Goal: Task Accomplishment & Management: Manage account settings

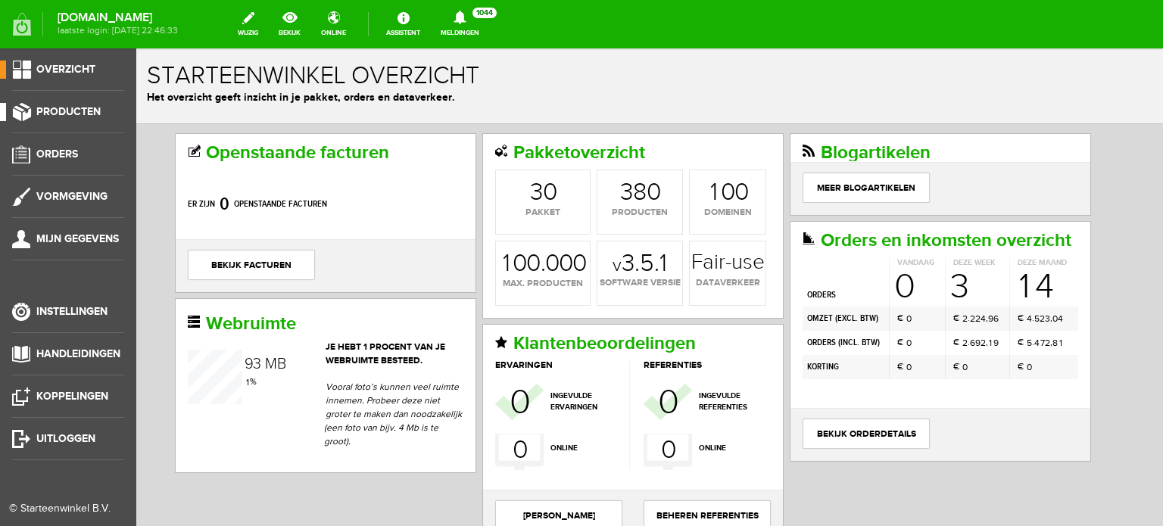
click at [76, 108] on span "Producten" at bounding box center [68, 111] width 64 height 13
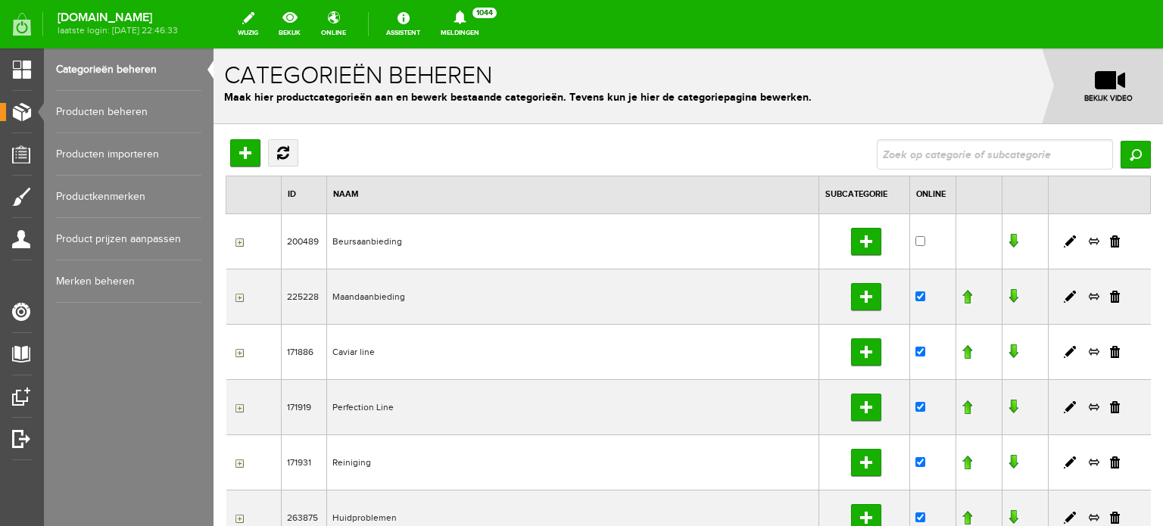
click at [129, 115] on link "Producten beheren" at bounding box center [128, 112] width 145 height 42
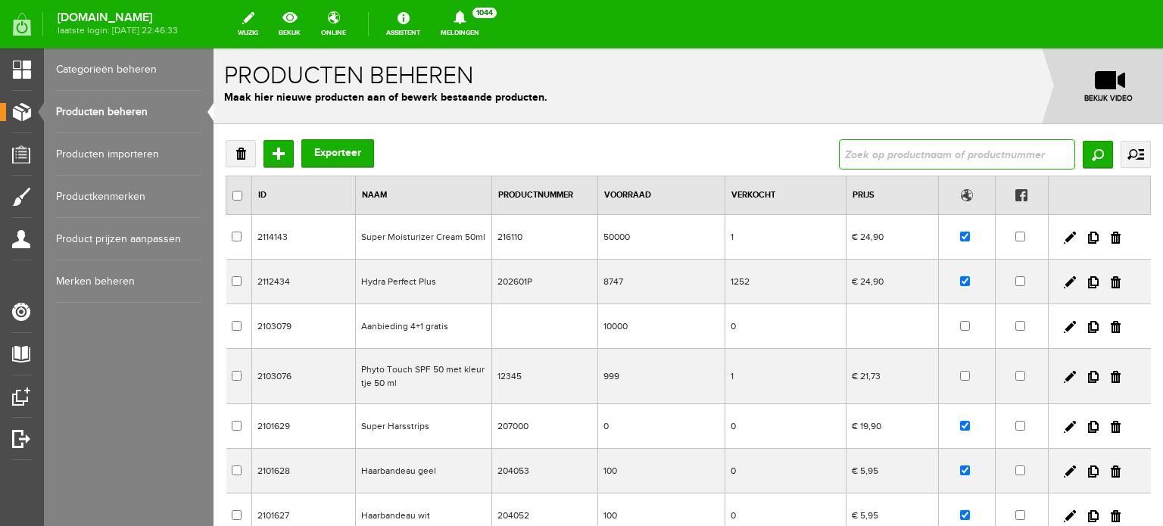
click at [839, 151] on input "text" at bounding box center [957, 154] width 236 height 30
type input "time management"
click at [1083, 157] on input "Zoeken" at bounding box center [1098, 154] width 30 height 27
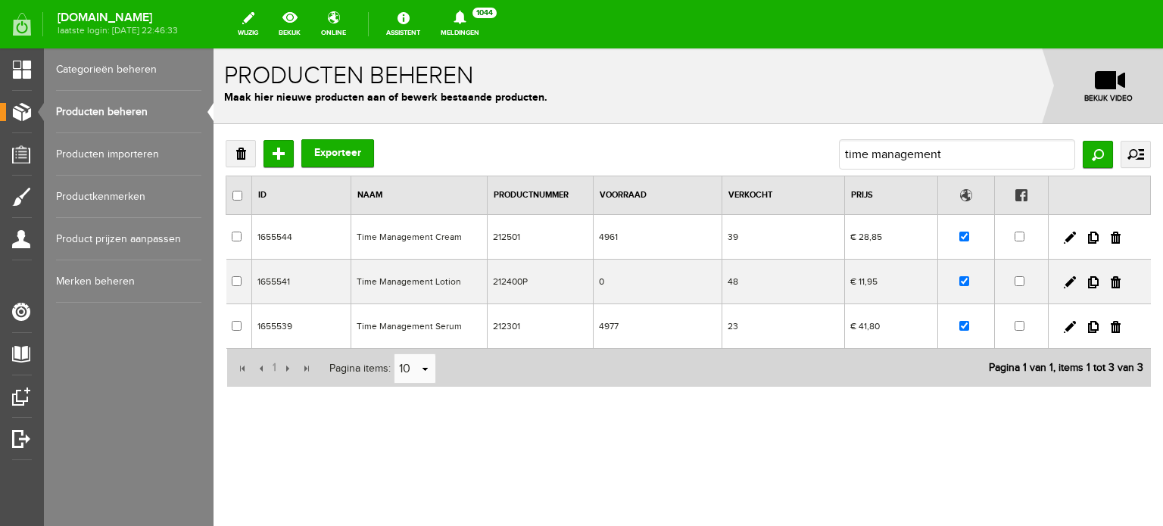
click at [424, 284] on td "Time Management Lotion" at bounding box center [419, 282] width 136 height 45
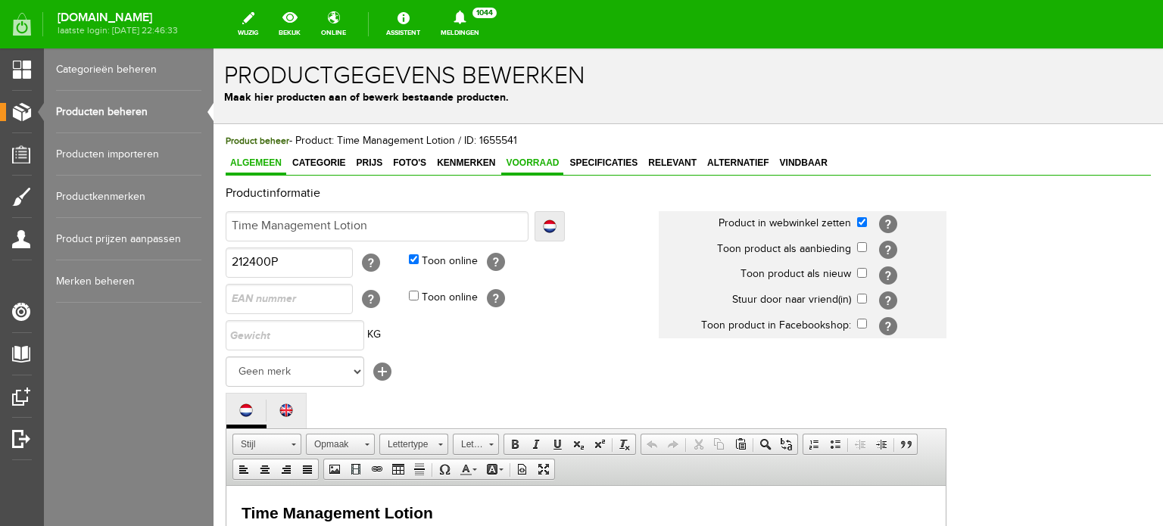
click at [541, 160] on span "Voorraad" at bounding box center [532, 163] width 62 height 11
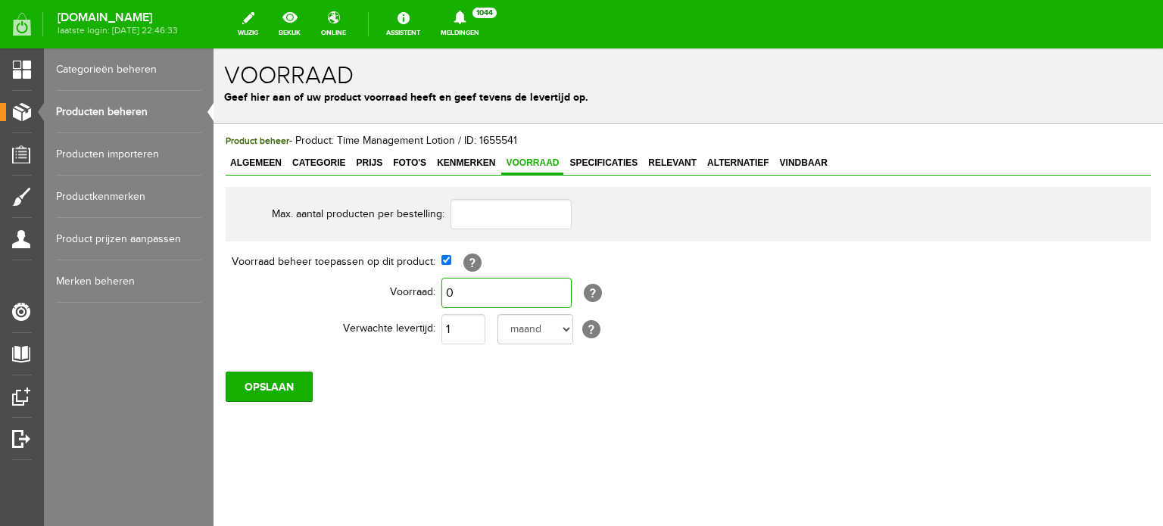
click at [459, 288] on input "0" at bounding box center [507, 293] width 130 height 30
type input "1.000"
click at [560, 329] on select "dag dagen week weken maand maanden jaar jaren werkdagen" at bounding box center [536, 329] width 76 height 30
select select "day"
click at [498, 314] on select "dag dagen week weken maand maanden jaar jaren werkdagen" at bounding box center [536, 329] width 76 height 30
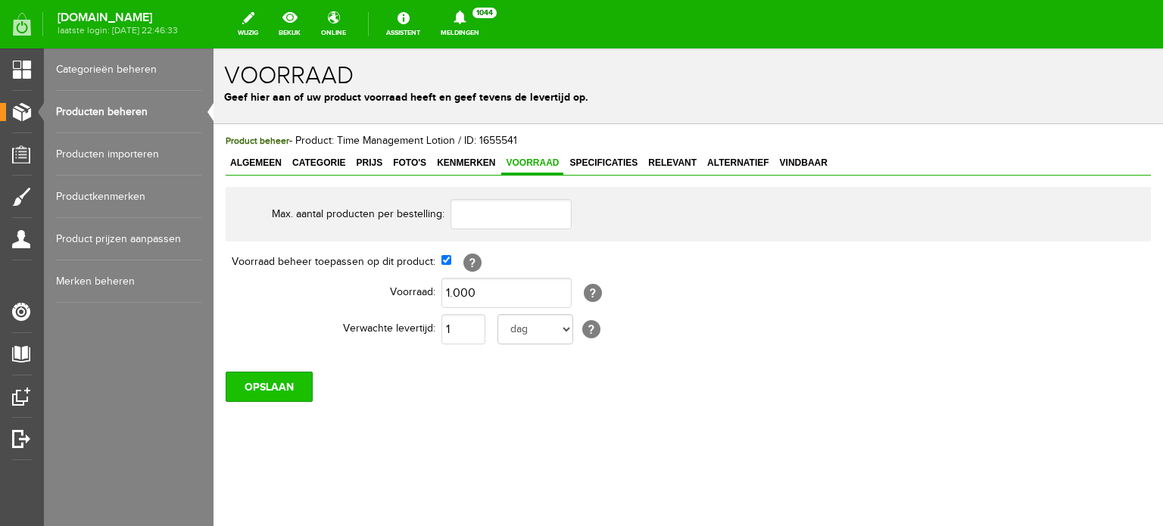
click at [272, 380] on input "OPSLAAN" at bounding box center [269, 387] width 87 height 30
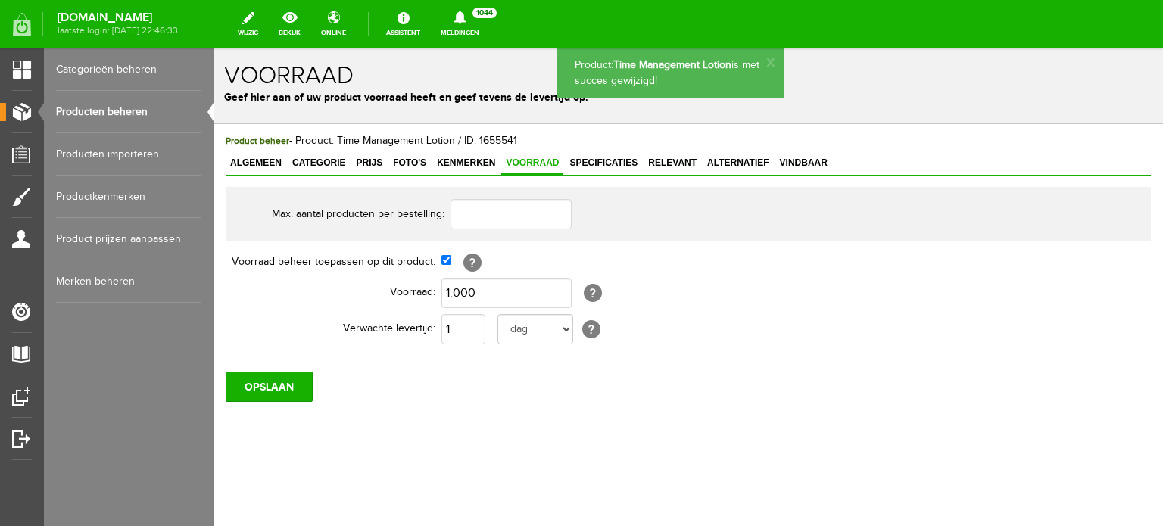
click at [120, 111] on link "Producten beheren" at bounding box center [128, 112] width 145 height 42
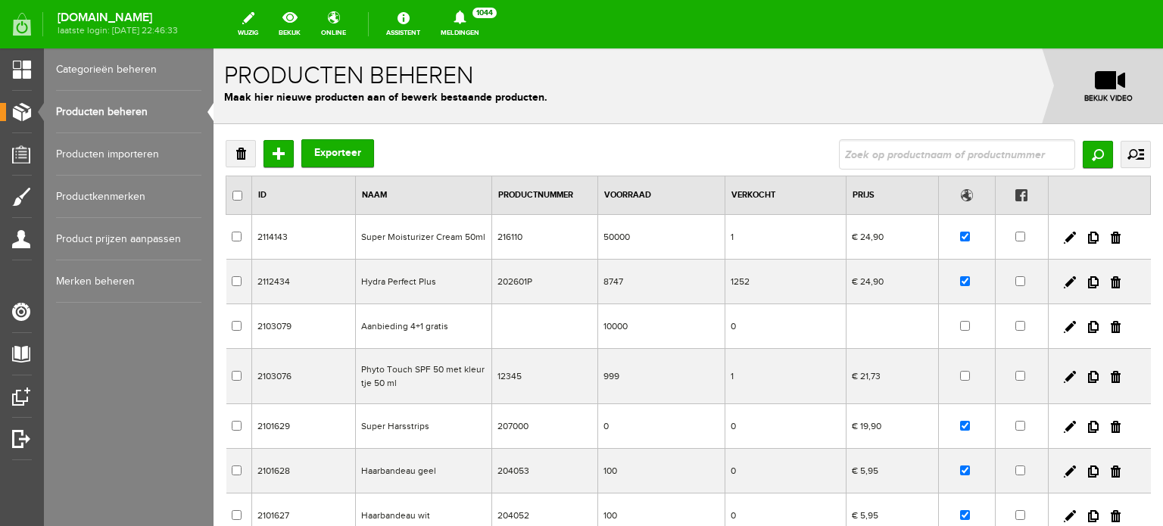
click at [407, 282] on td "Hydra Perfect Plus" at bounding box center [423, 282] width 136 height 45
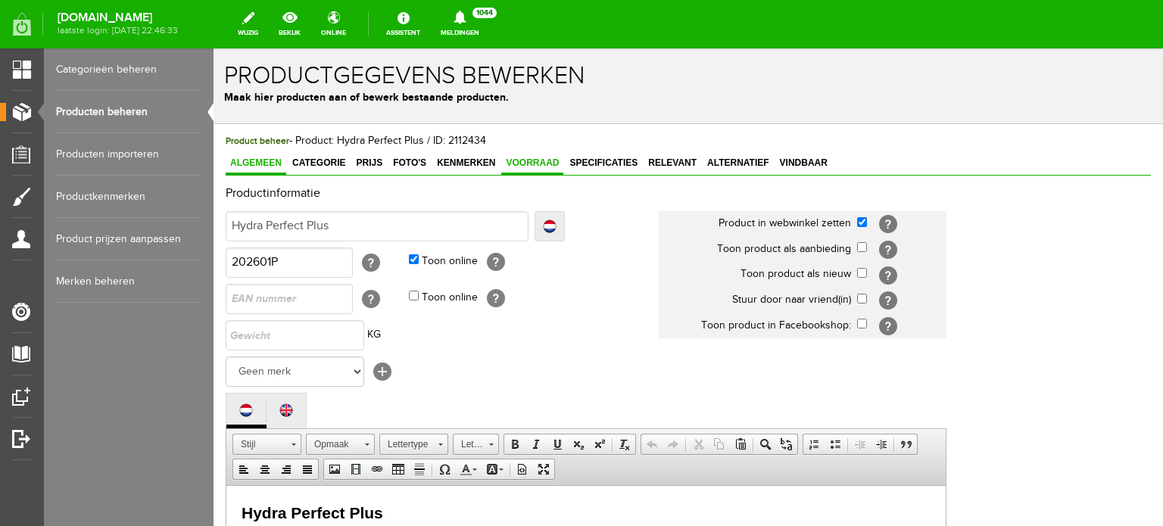
click at [535, 164] on span "Voorraad" at bounding box center [532, 163] width 62 height 11
